Goal: Task Accomplishment & Management: Manage account settings

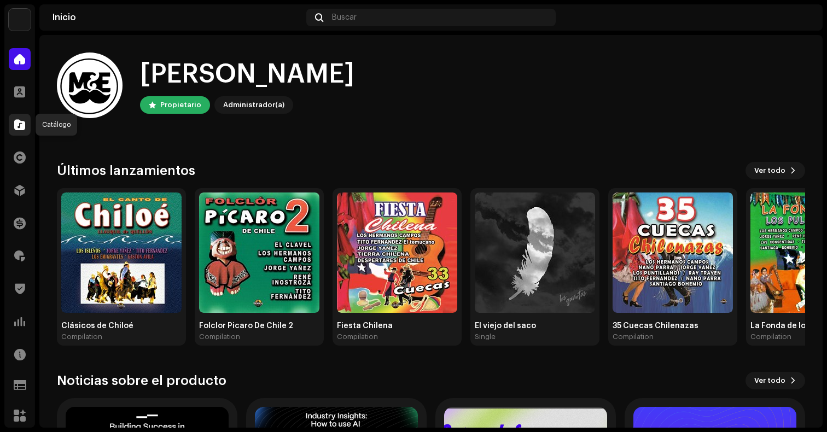
click at [17, 121] on span at bounding box center [19, 124] width 11 height 9
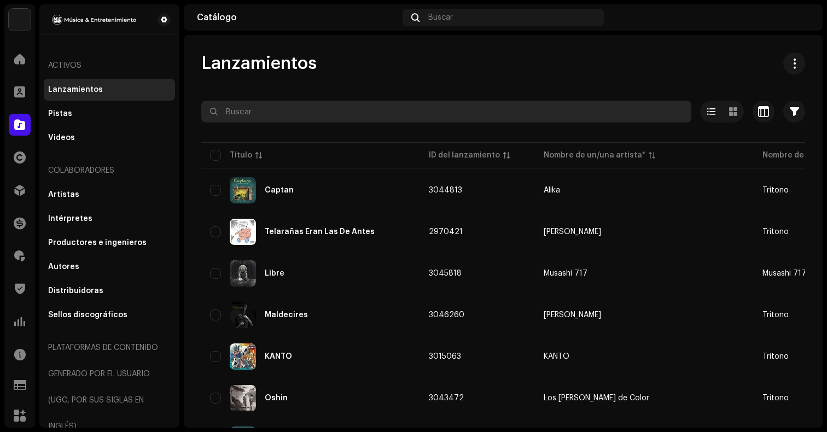
click at [348, 109] on input "text" at bounding box center [446, 112] width 490 height 22
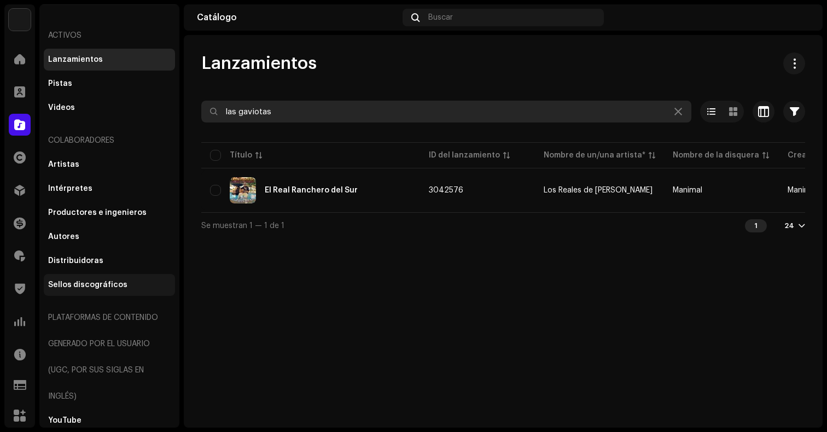
scroll to position [34, 0]
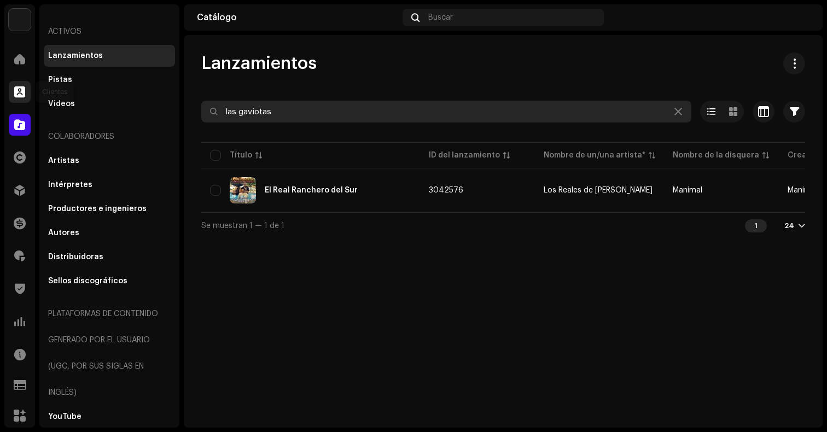
type input "las gaviotas"
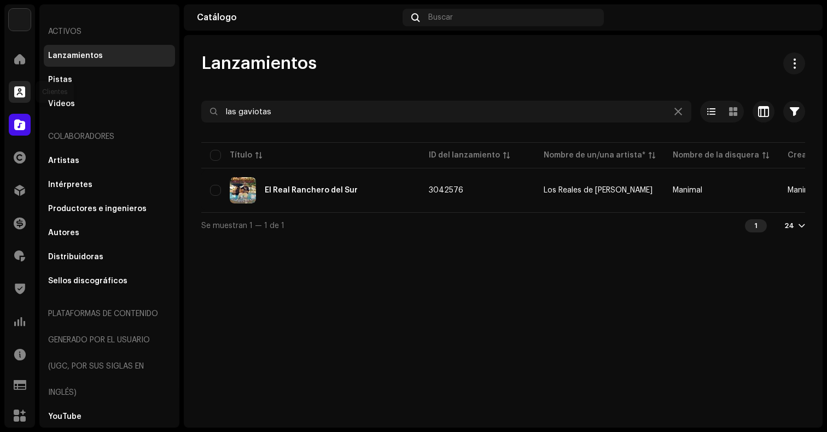
click at [20, 84] on div at bounding box center [20, 92] width 22 height 22
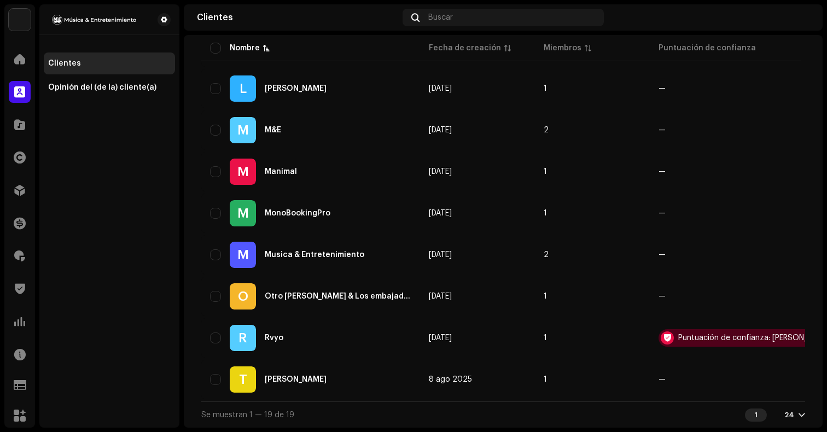
scroll to position [647, 0]
click at [20, 260] on span at bounding box center [19, 255] width 11 height 9
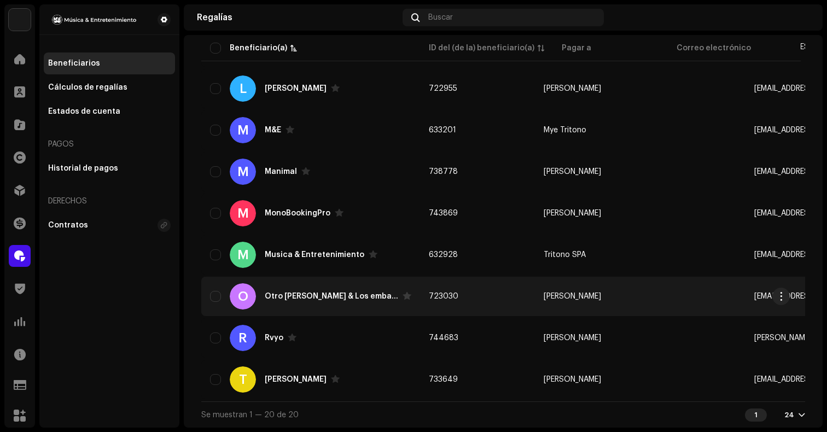
scroll to position [647, 0]
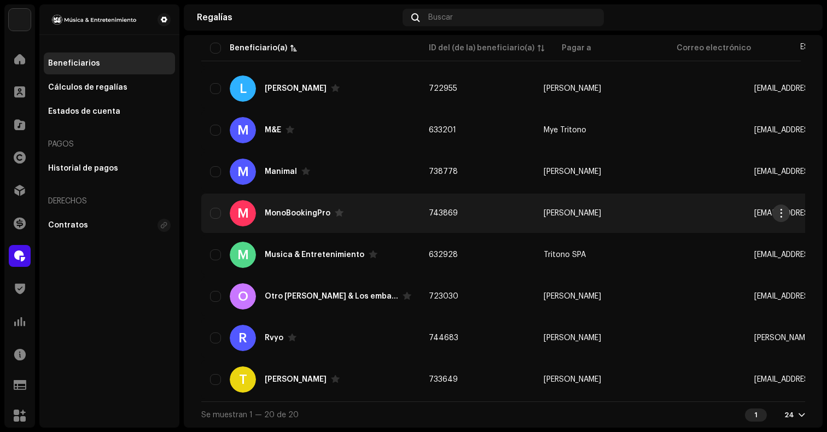
click at [786, 211] on button "button" at bounding box center [780, 212] width 17 height 17
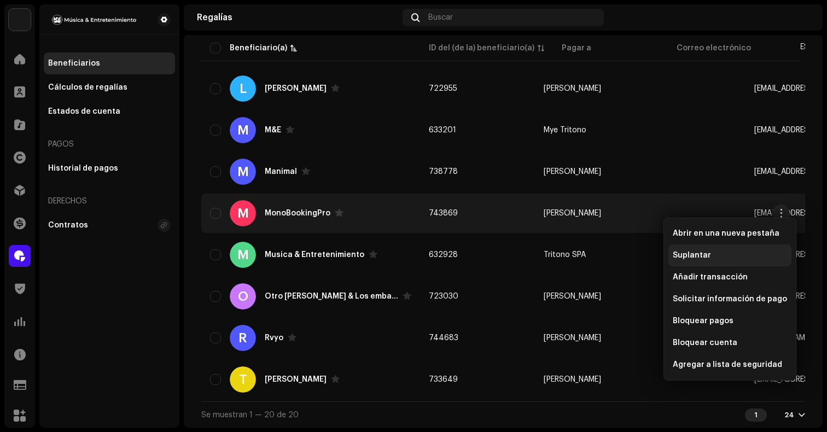
click at [711, 257] on div "Suplantar" at bounding box center [729, 255] width 114 height 9
